Goal: Task Accomplishment & Management: Use online tool/utility

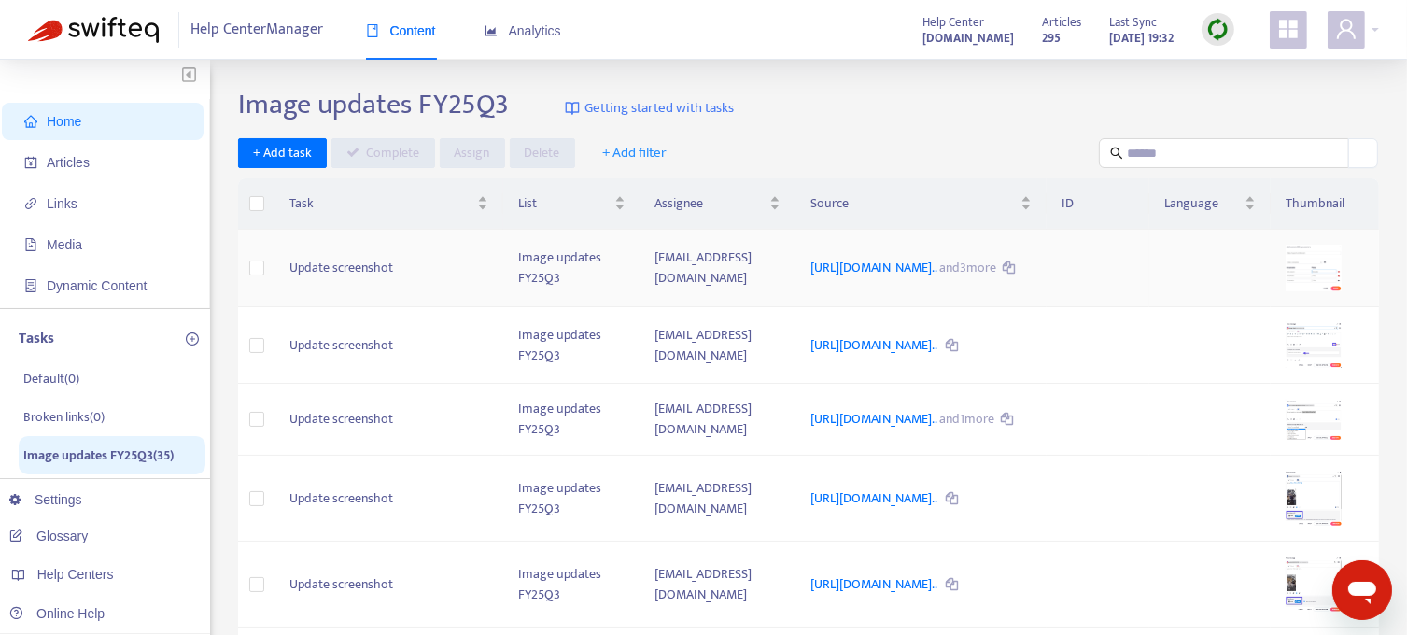
click at [349, 273] on td "Update screenshot" at bounding box center [389, 269] width 229 height 78
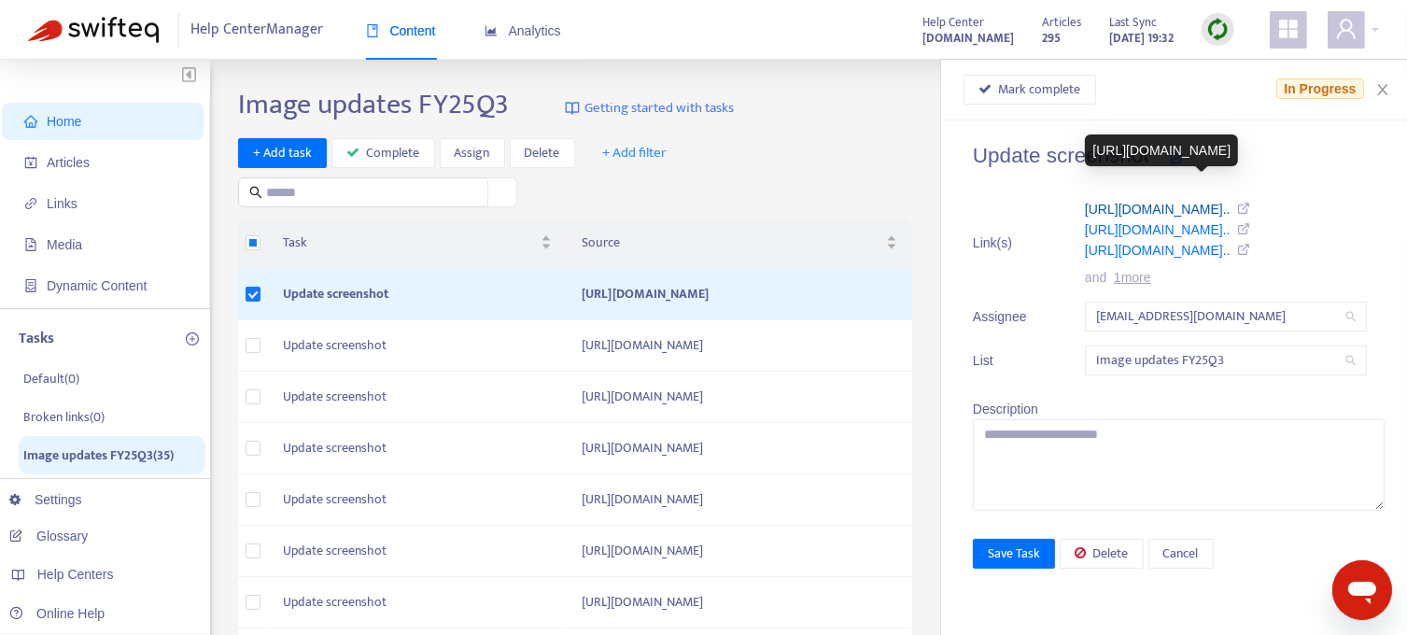
click at [1178, 208] on link "https://support.sendible.com/hc/art..." at bounding box center [1158, 209] width 146 height 15
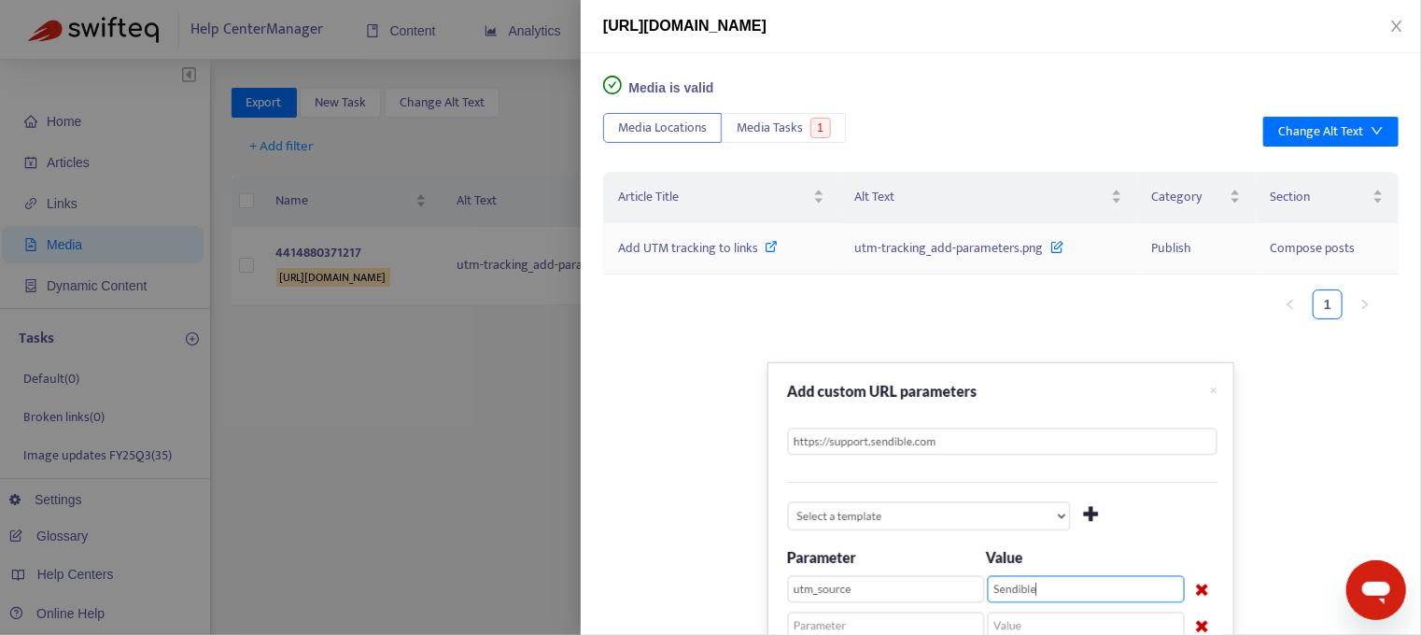
click at [696, 250] on span "Add UTM tracking to links" at bounding box center [688, 247] width 140 height 21
